Goal: Task Accomplishment & Management: Use online tool/utility

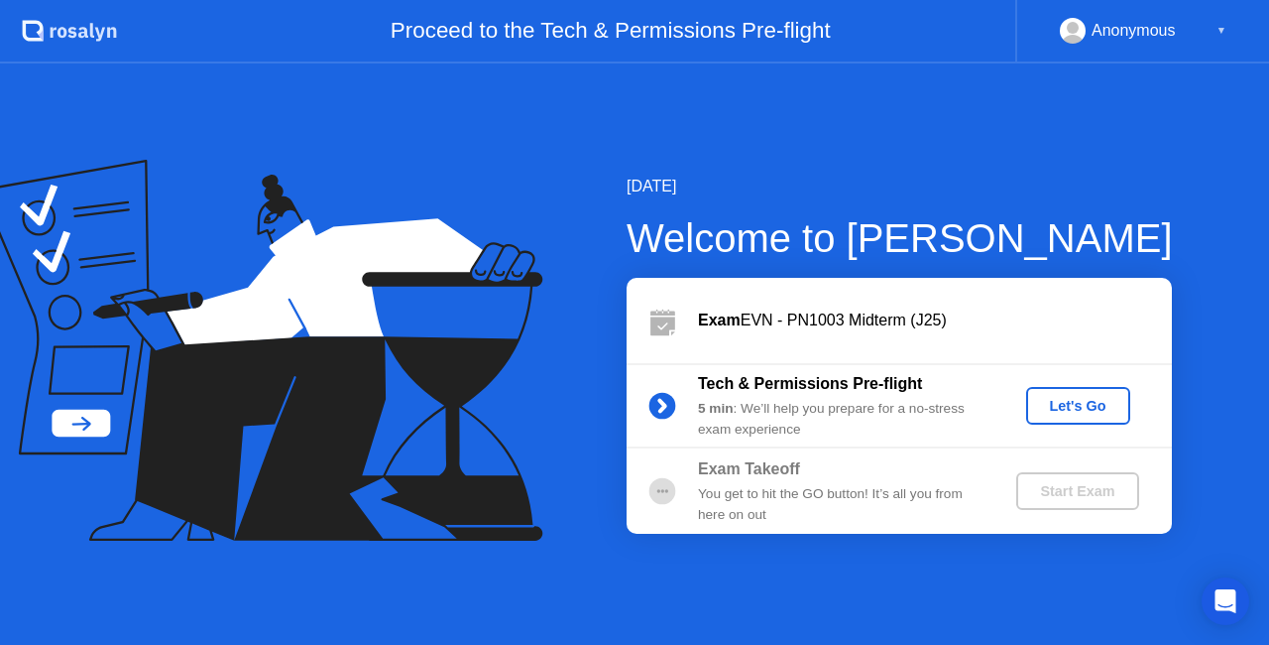
click at [1046, 410] on div "Let's Go" at bounding box center [1078, 406] width 88 height 16
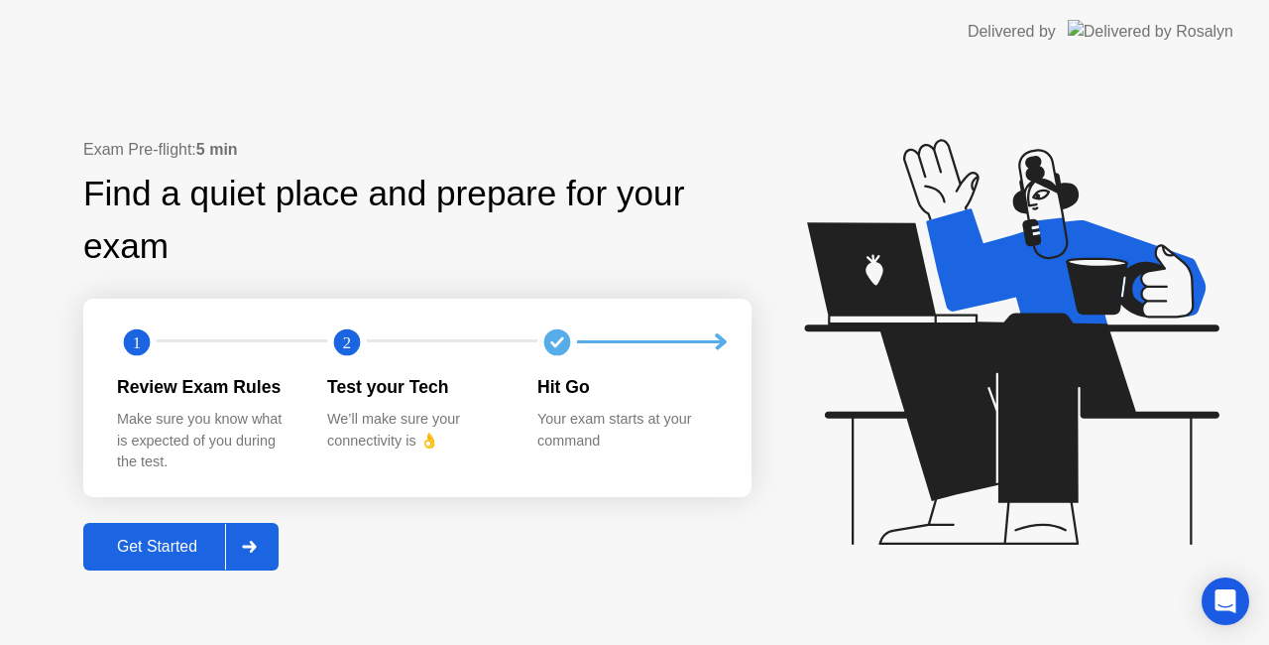
click at [188, 555] on div "Get Started" at bounding box center [157, 547] width 136 height 18
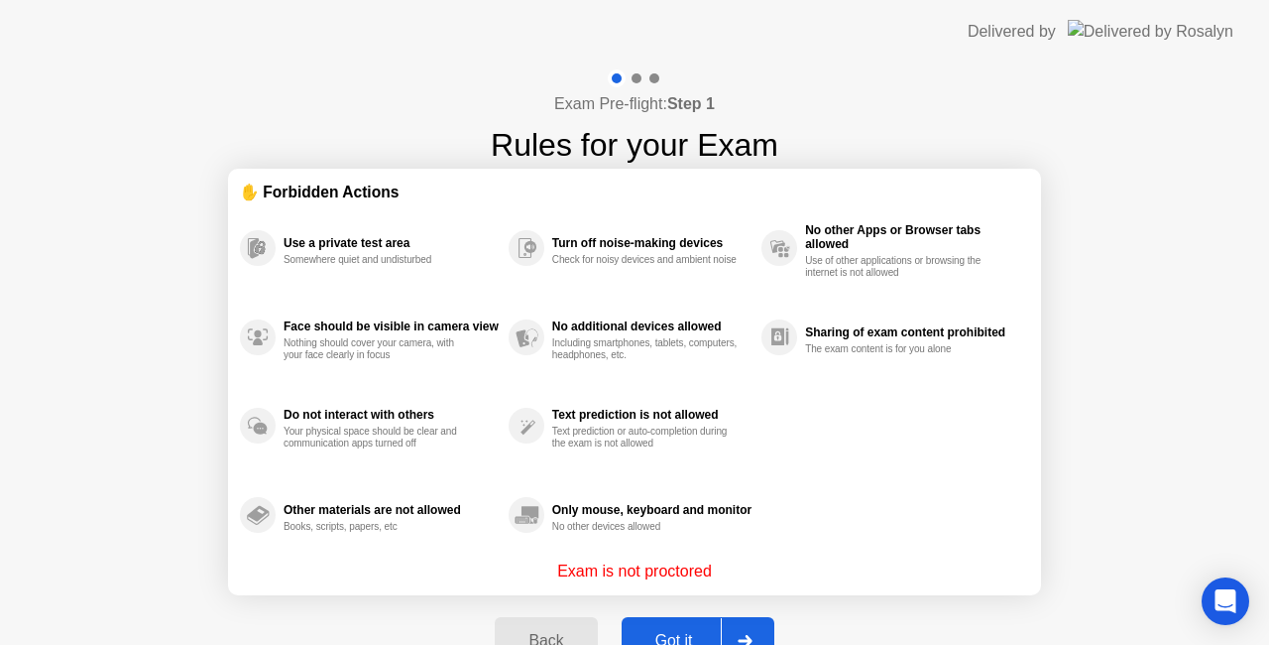
click at [657, 617] on button "Got it" at bounding box center [698, 641] width 153 height 48
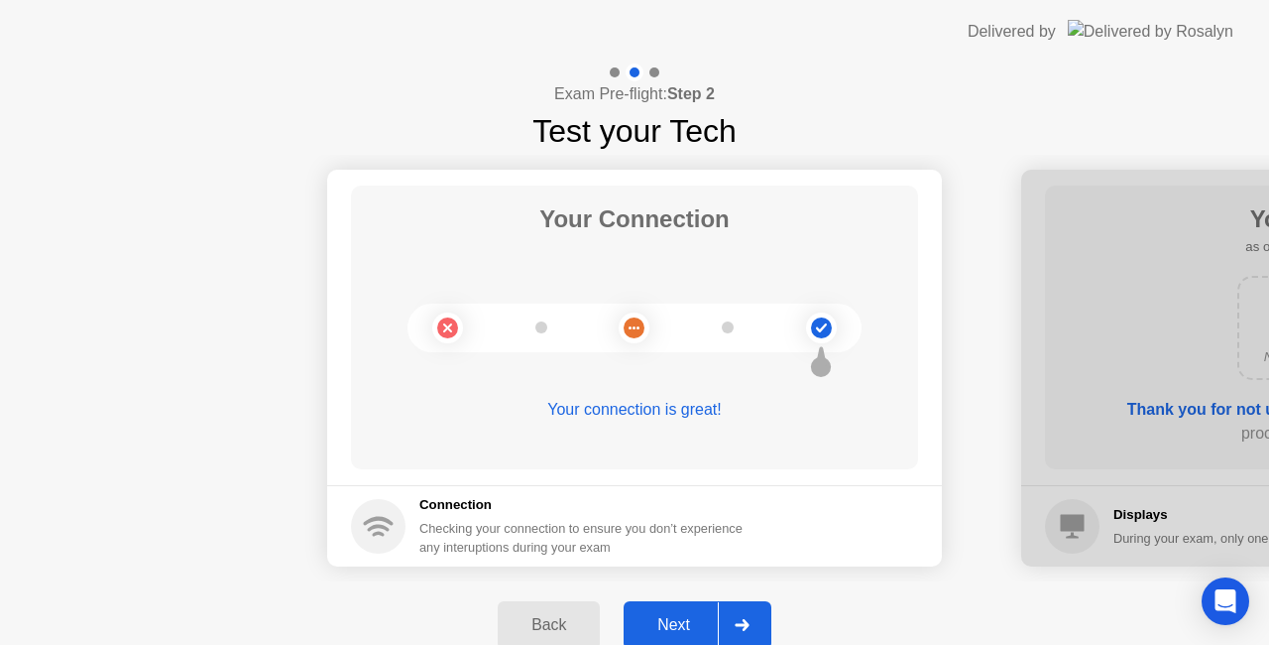
click at [657, 617] on div "Next" at bounding box center [674, 625] width 88 height 18
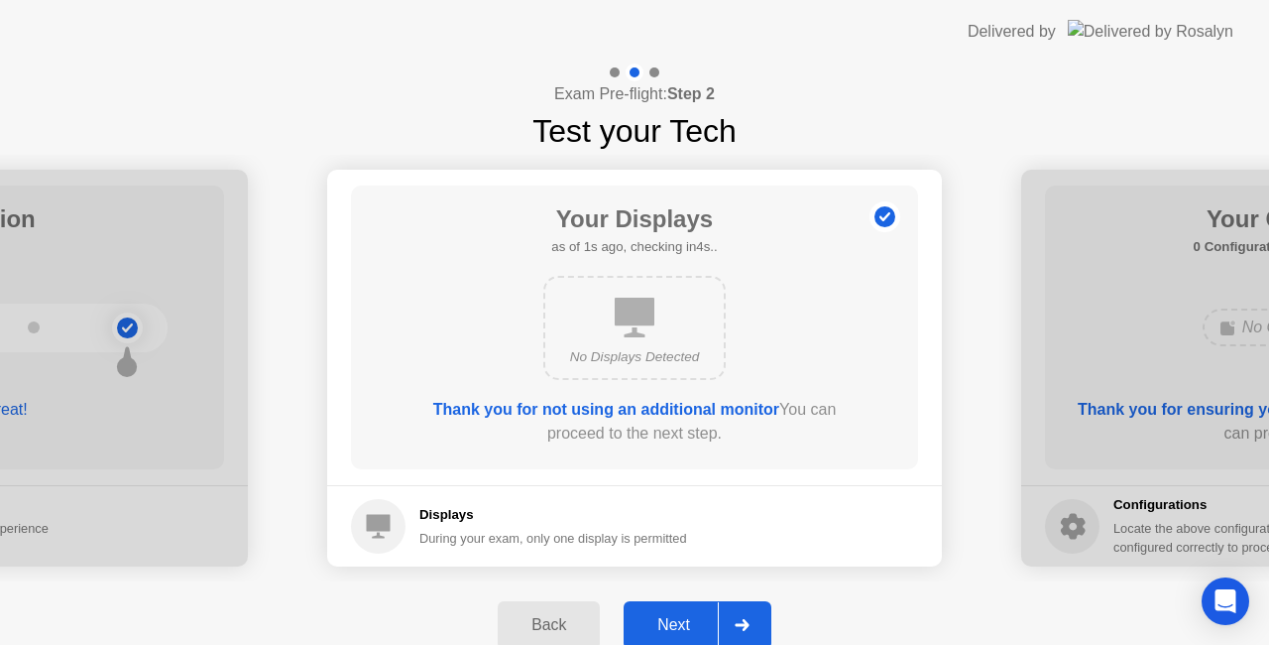
click at [657, 617] on div "Next" at bounding box center [674, 625] width 88 height 18
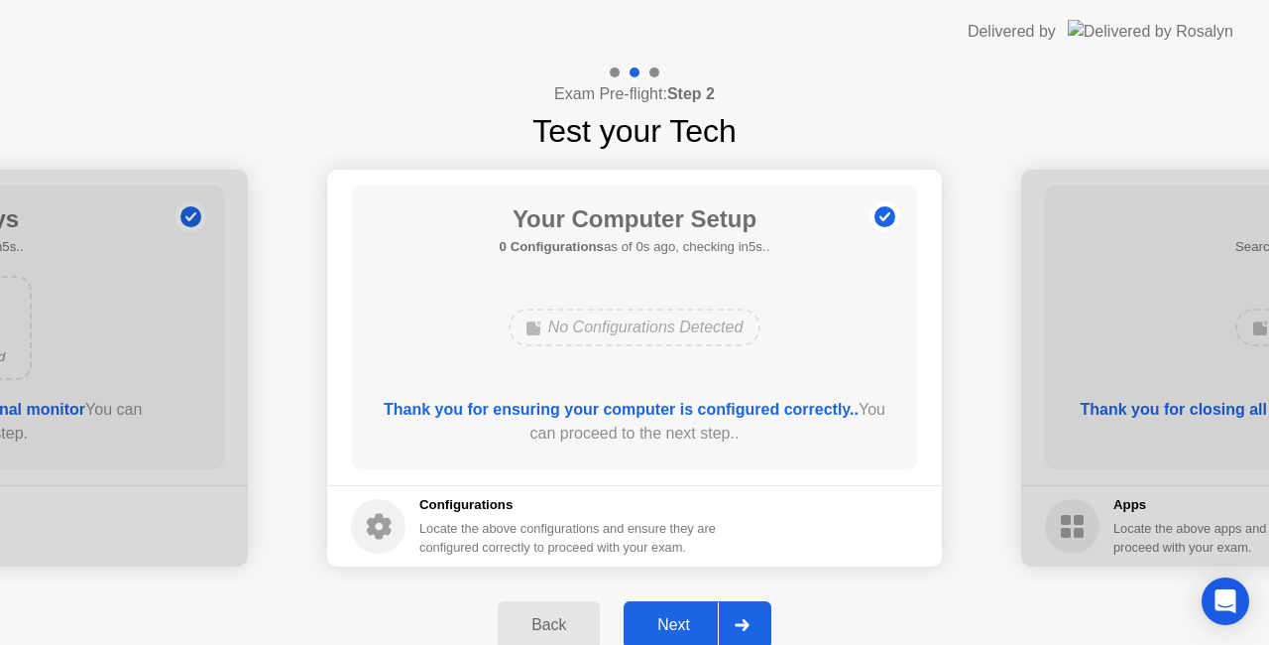
click at [657, 617] on div "Next" at bounding box center [674, 625] width 88 height 18
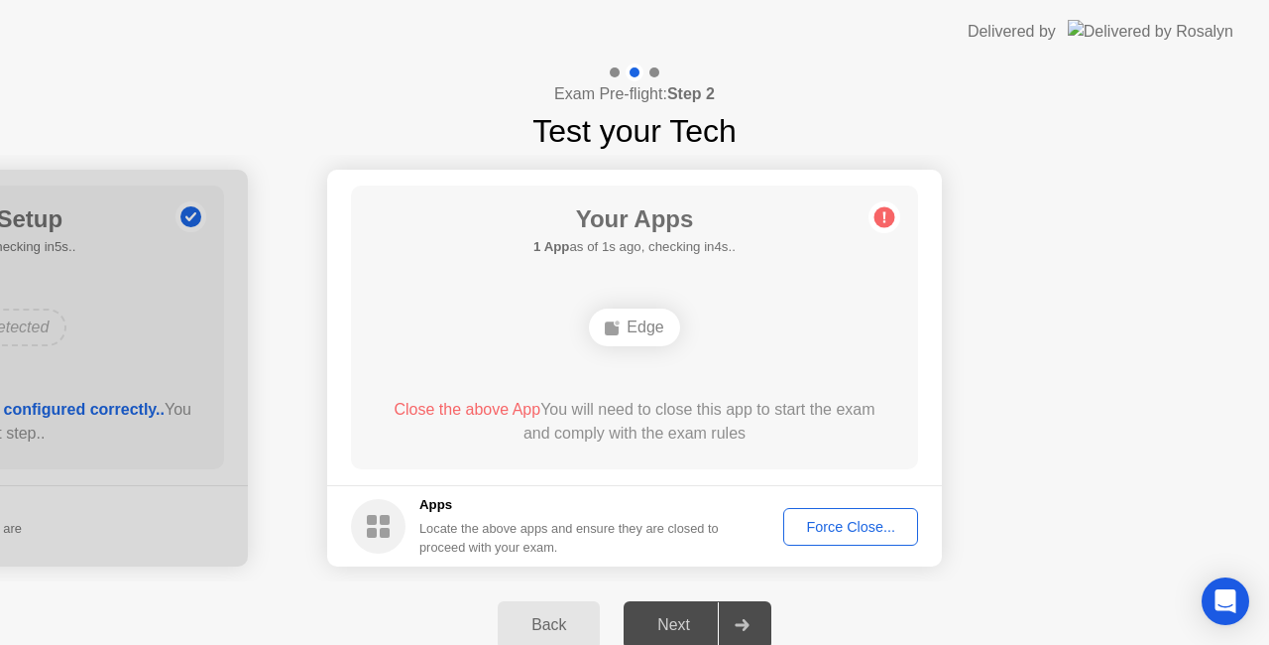
click at [819, 529] on div "Force Close..." at bounding box center [850, 527] width 121 height 16
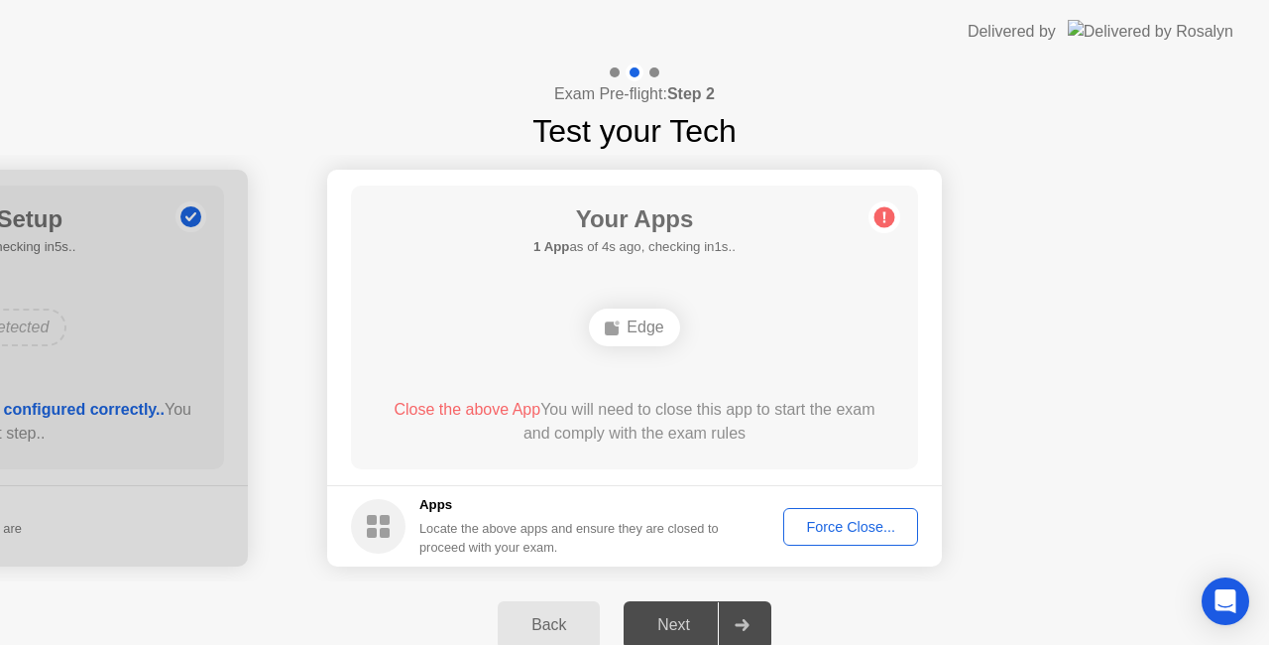
click at [619, 345] on div "Edge" at bounding box center [634, 327] width 90 height 38
click at [499, 413] on span "Close the above App" at bounding box center [467, 409] width 147 height 17
click at [621, 339] on div "Edge" at bounding box center [634, 327] width 90 height 38
click at [746, 615] on div at bounding box center [742, 625] width 48 height 46
click at [830, 522] on div "Force Close..." at bounding box center [850, 527] width 121 height 16
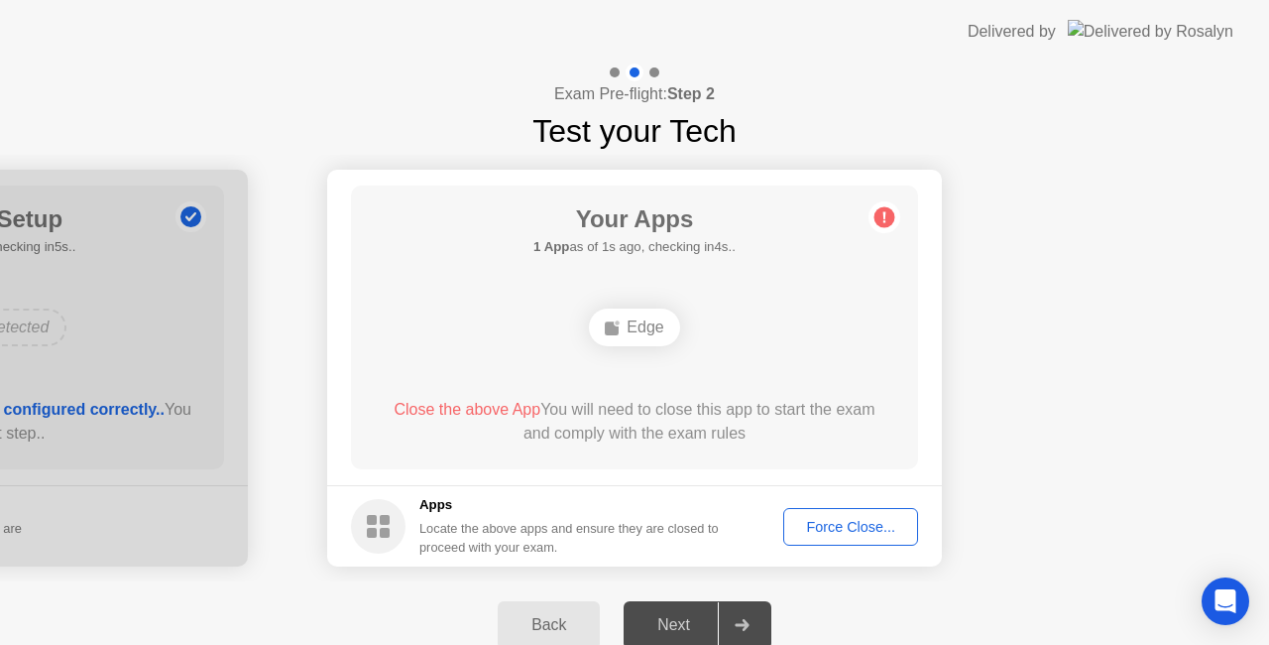
click at [799, 519] on div "Force Close..." at bounding box center [850, 527] width 121 height 16
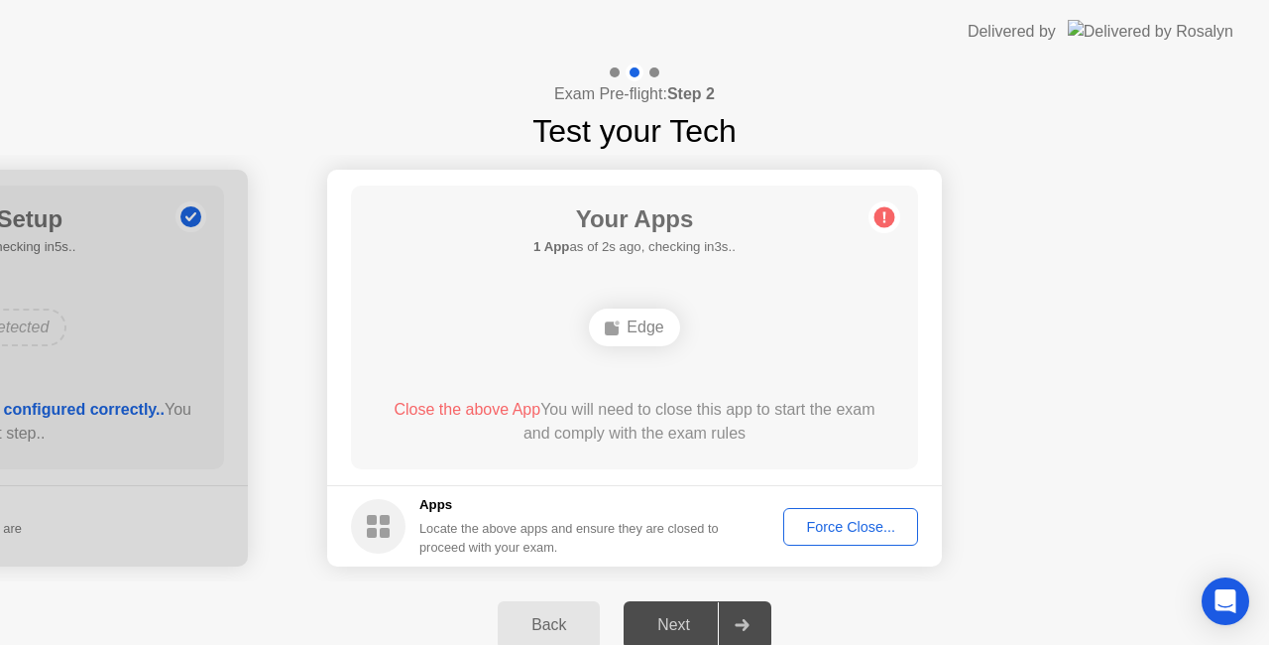
click at [692, 244] on h5 "1 App as of 2s ago, checking in3s.." at bounding box center [635, 247] width 202 height 20
click at [899, 217] on icon at bounding box center [885, 217] width 32 height 32
click at [638, 335] on div "Edge" at bounding box center [634, 327] width 90 height 38
click at [468, 405] on span "Close the above App" at bounding box center [467, 409] width 147 height 17
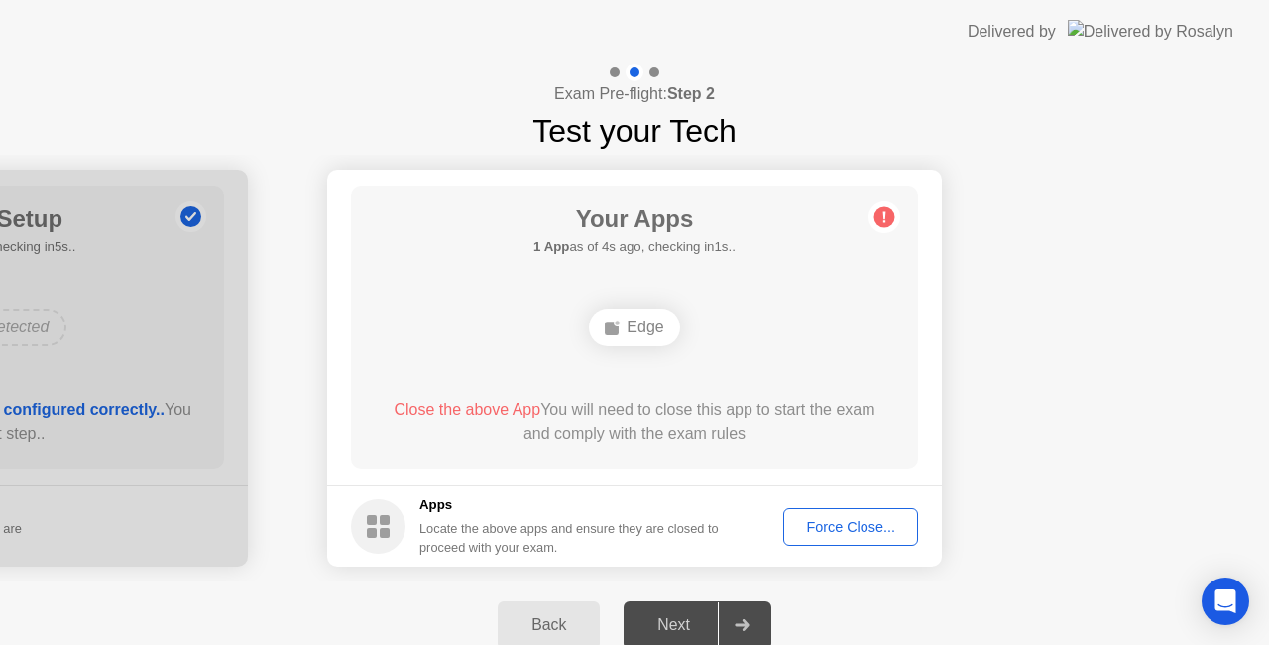
click at [631, 341] on div "Edge" at bounding box center [634, 327] width 90 height 38
click at [801, 532] on div "Force Close..." at bounding box center [850, 527] width 121 height 16
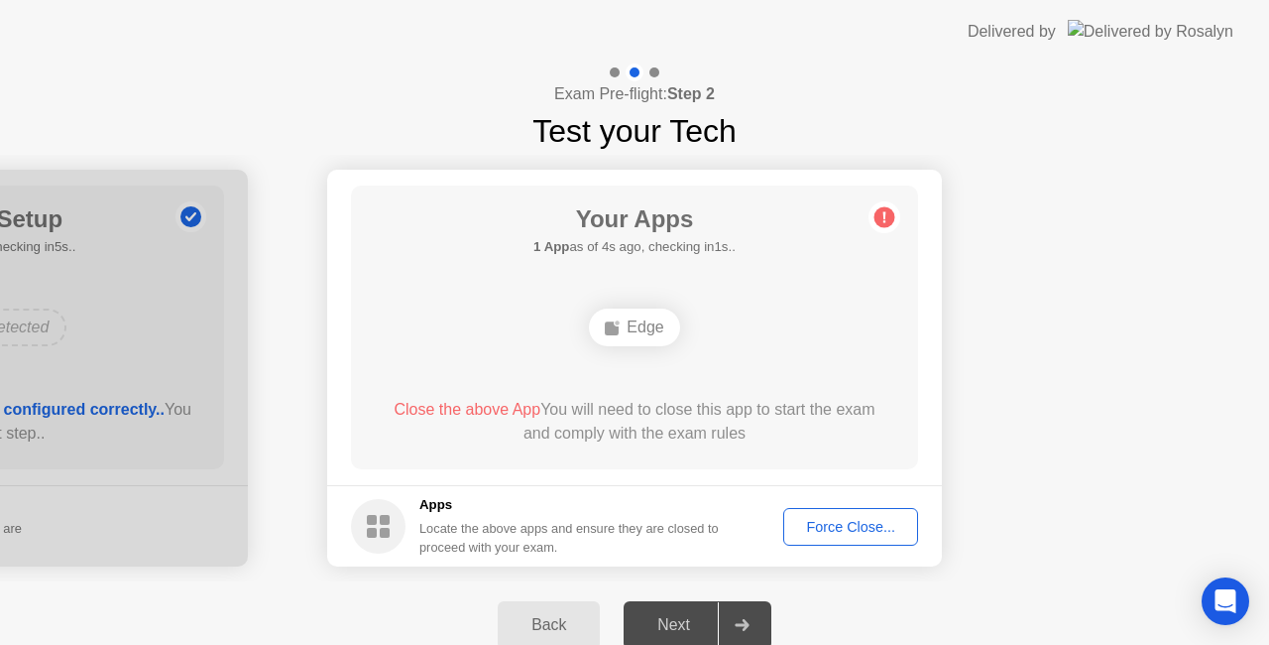
click at [641, 333] on div "Edge" at bounding box center [634, 327] width 90 height 38
click at [643, 323] on div "Edge" at bounding box center [634, 327] width 90 height 38
click at [830, 529] on div "Force Close..." at bounding box center [850, 527] width 121 height 16
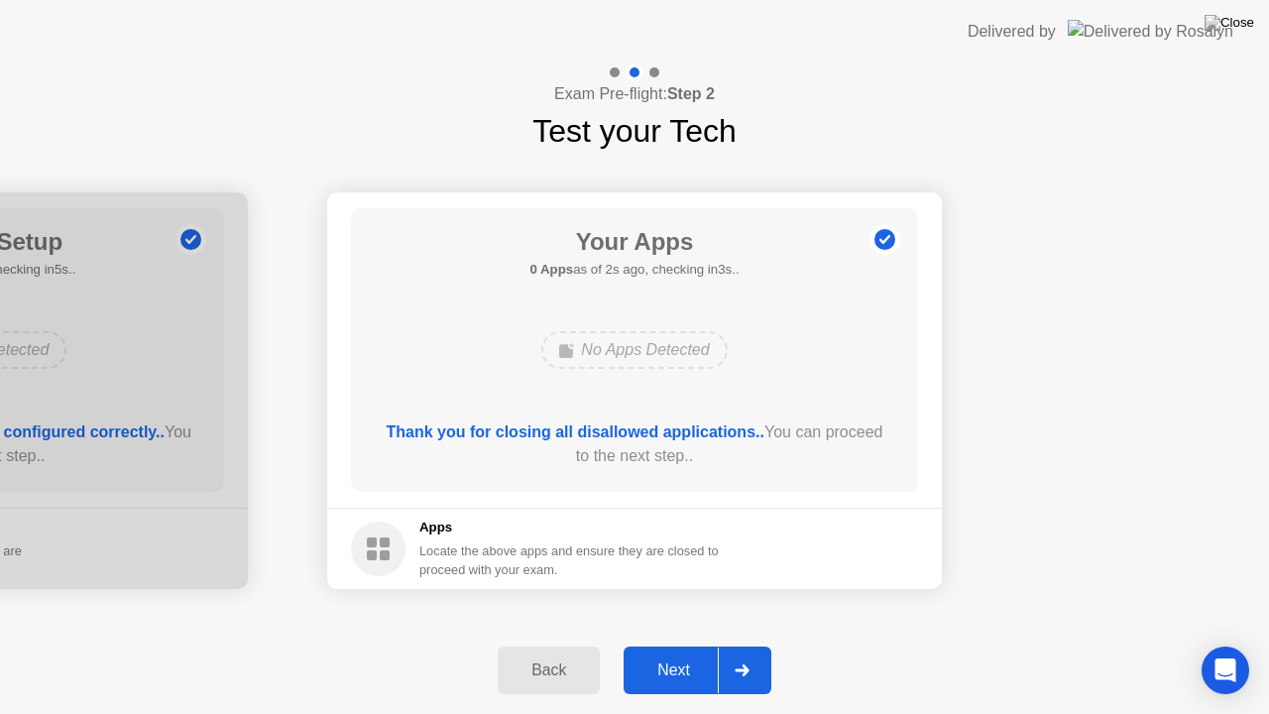
click at [673, 644] on button "Next" at bounding box center [698, 671] width 148 height 48
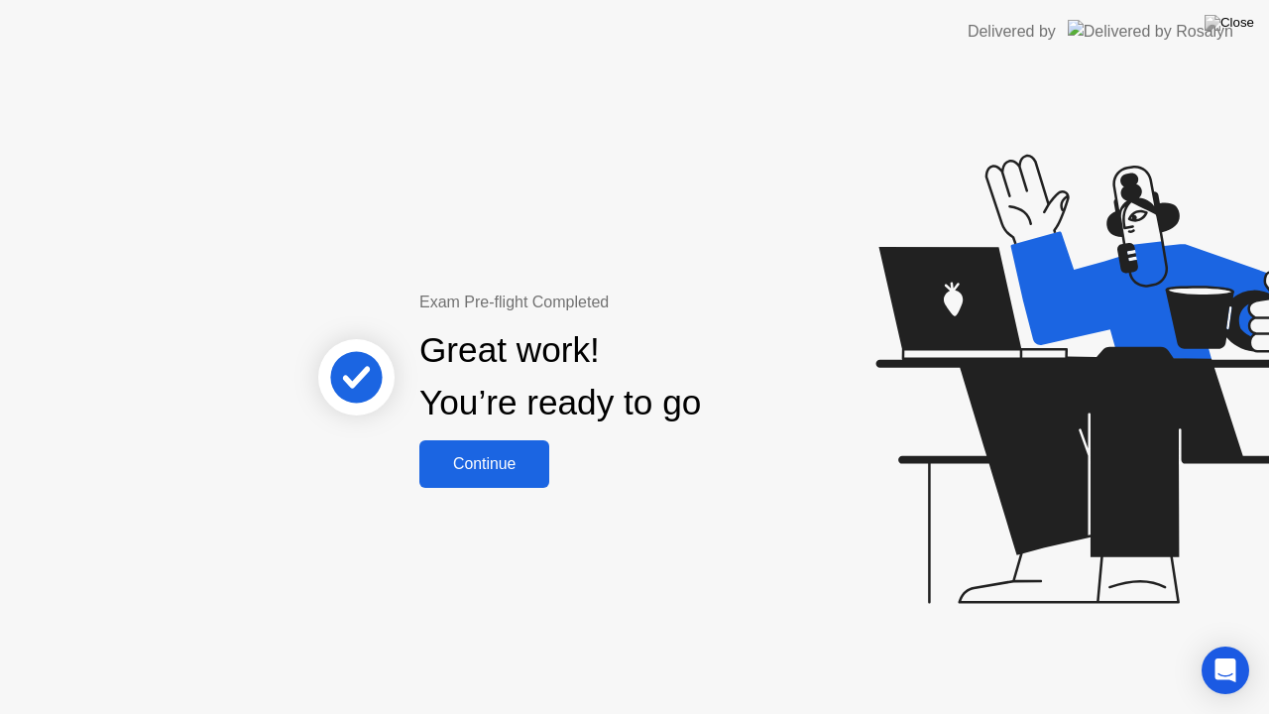
click at [478, 456] on div "Continue" at bounding box center [484, 464] width 118 height 18
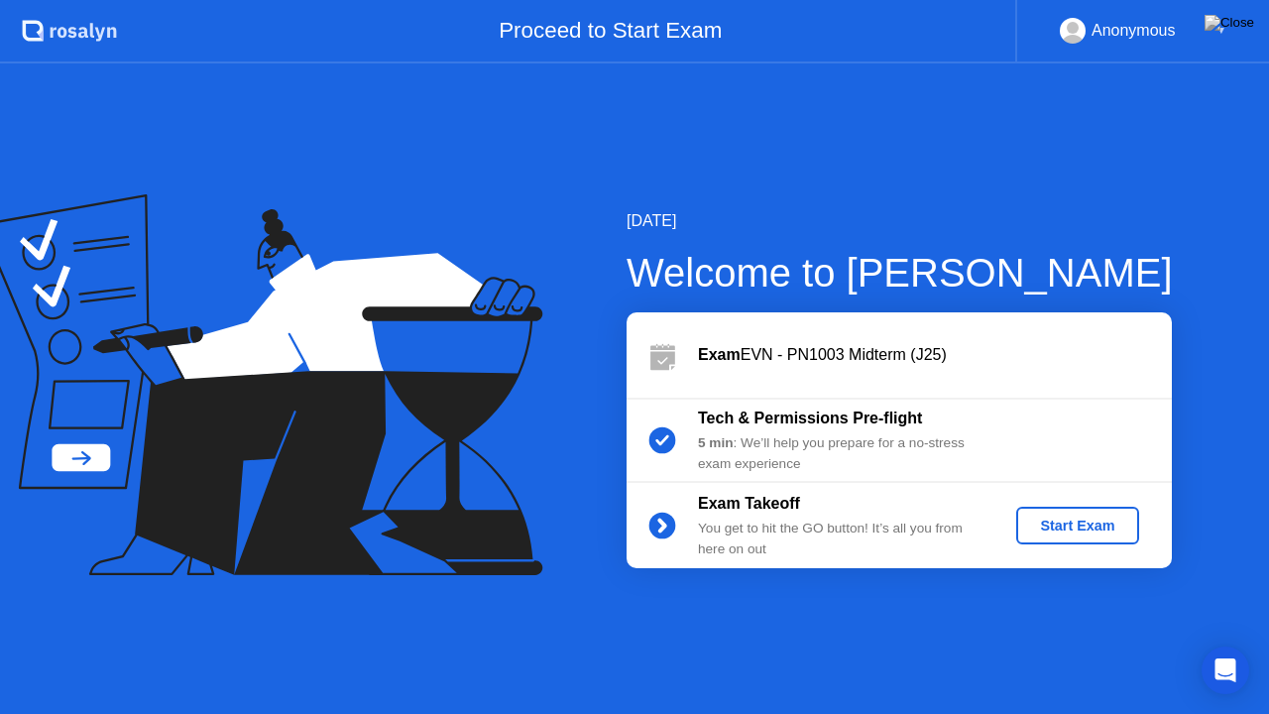
click at [1051, 534] on div "Start Exam" at bounding box center [1077, 526] width 106 height 16
